Goal: Task Accomplishment & Management: Manage account settings

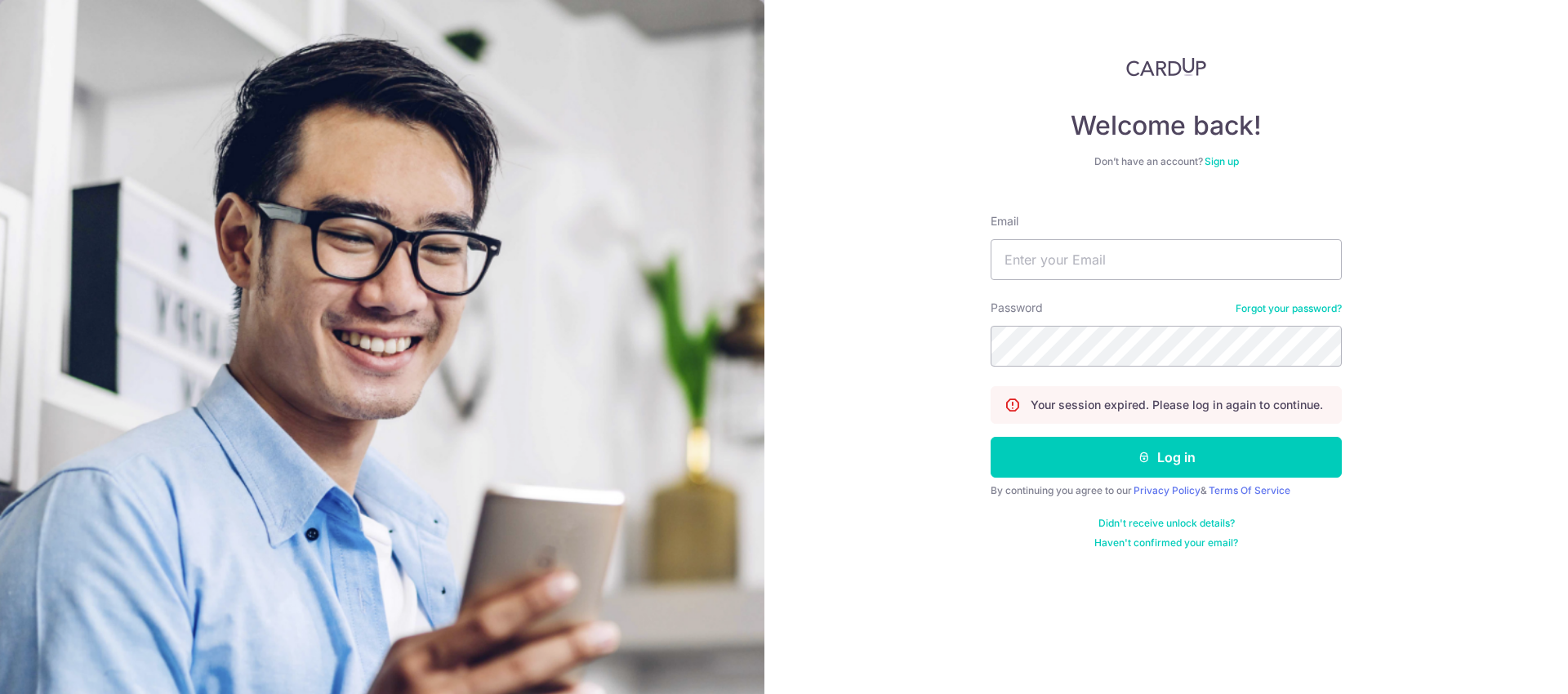
type input "[EMAIL_ADDRESS][DOMAIN_NAME]"
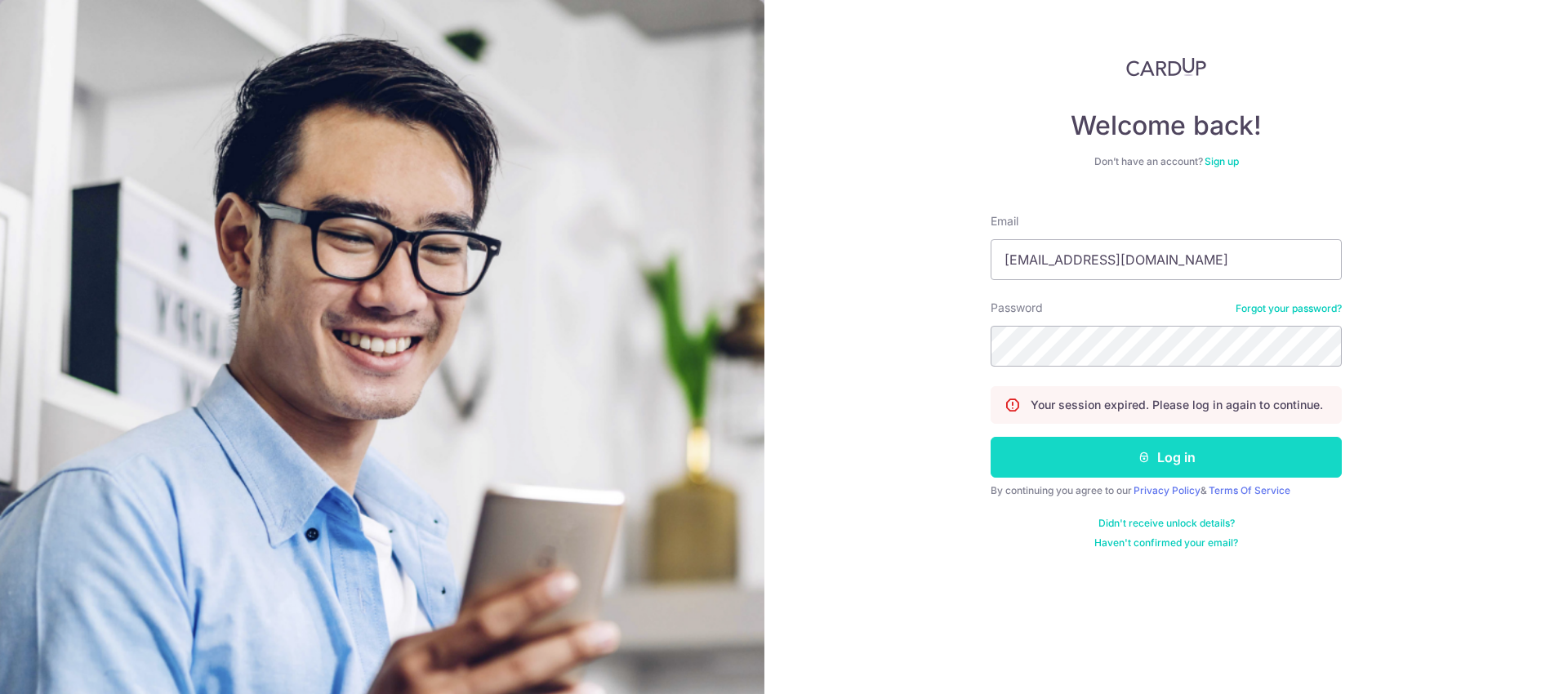
click at [1147, 450] on button "Log in" at bounding box center [1166, 457] width 351 height 40
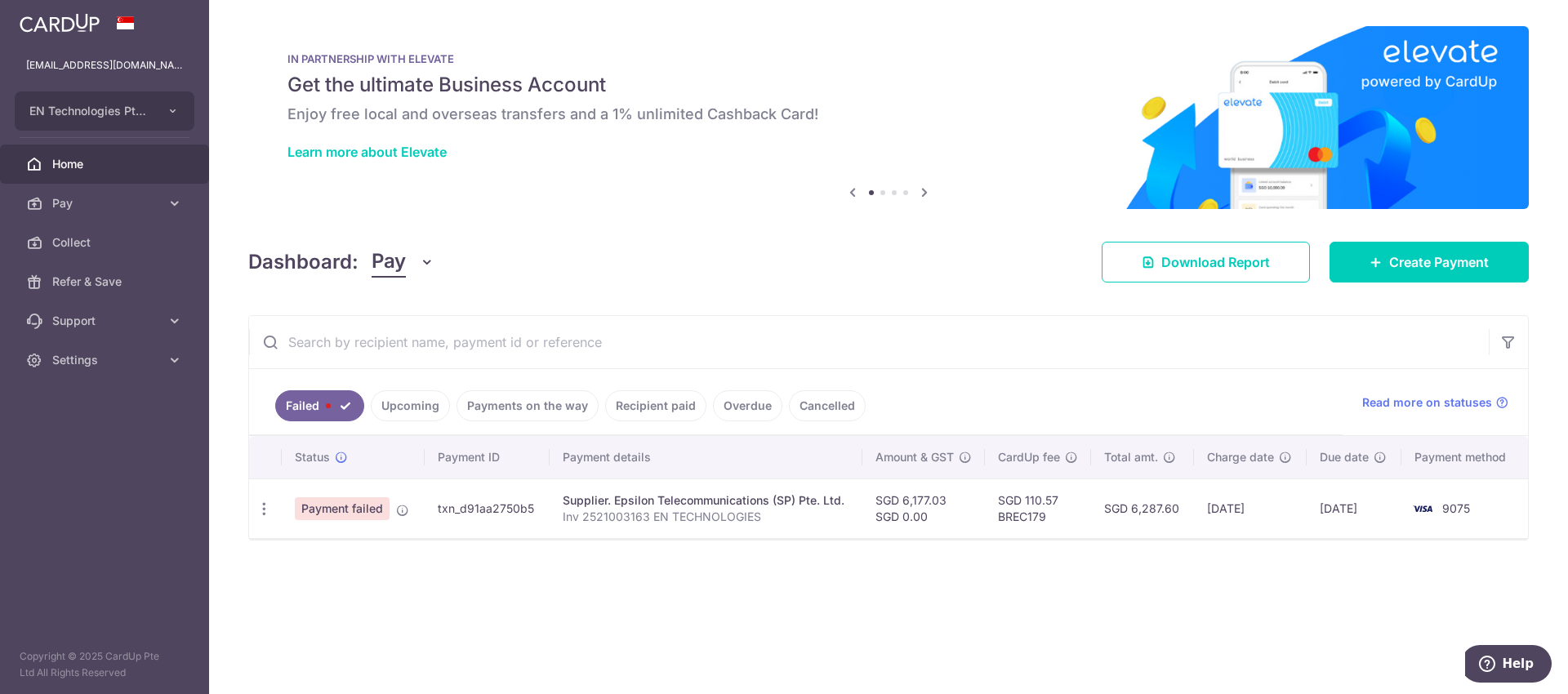
drag, startPoint x: 1137, startPoint y: 509, endPoint x: 1196, endPoint y: 509, distance: 59.0
click at [1194, 509] on td "SGD 6,287.60" at bounding box center [1142, 508] width 103 height 60
copy td "6,287.60"
